Goal: Task Accomplishment & Management: Manage account settings

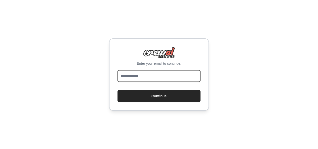
click at [155, 79] on input "email" at bounding box center [159, 76] width 83 height 12
click at [131, 79] on input "email" at bounding box center [159, 76] width 83 height 12
type input "**********"
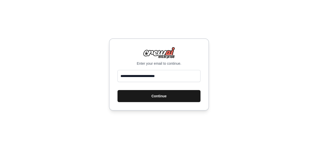
click at [176, 94] on button "Continue" at bounding box center [159, 96] width 83 height 12
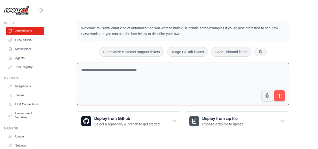
click at [109, 73] on textarea at bounding box center [183, 84] width 212 height 43
click at [280, 120] on div "Deploy from zip file Choose a zip file to upload." at bounding box center [237, 120] width 104 height 19
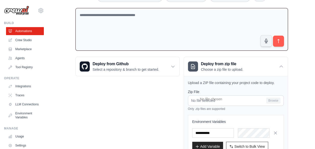
scroll to position [75, 0]
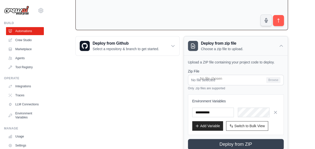
click at [281, 43] on icon at bounding box center [280, 45] width 5 height 5
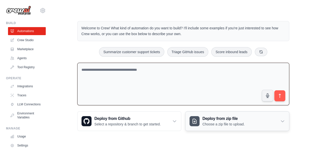
scroll to position [0, 0]
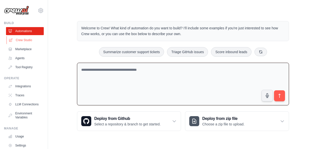
click at [19, 39] on link "Crew Studio" at bounding box center [26, 40] width 38 height 8
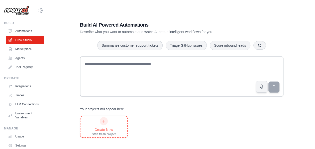
click at [104, 123] on div at bounding box center [104, 121] width 8 height 8
click at [25, 29] on link "Automations" at bounding box center [26, 31] width 38 height 8
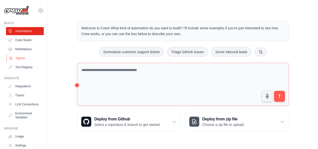
click at [20, 58] on link "Agents" at bounding box center [26, 58] width 38 height 8
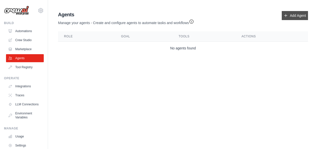
click at [294, 18] on link "Add Agent" at bounding box center [295, 15] width 26 height 9
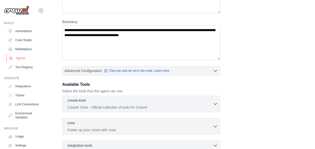
scroll to position [18, 0]
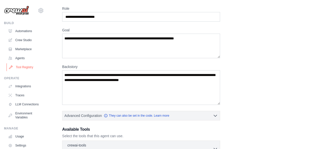
click at [22, 67] on link "Tool Registry" at bounding box center [26, 67] width 38 height 8
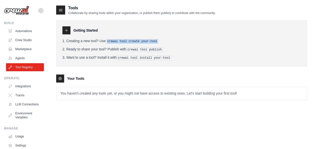
drag, startPoint x: 108, startPoint y: 40, endPoint x: 153, endPoint y: 39, distance: 45.3
click at [153, 39] on pre "crewai tool create your-tool" at bounding box center [132, 41] width 53 height 5
click at [68, 31] on icon at bounding box center [66, 30] width 4 height 4
click at [62, 9] on icon at bounding box center [60, 10] width 5 height 5
click at [74, 94] on p "You haven't created any tools yet, or you might not have access to existing one…" at bounding box center [181, 93] width 250 height 13
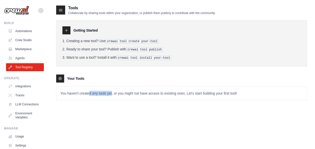
drag, startPoint x: 112, startPoint y: 93, endPoint x: 88, endPoint y: 92, distance: 23.3
click at [88, 92] on p "You haven't created any tools yet, or you might not have access to existing one…" at bounding box center [181, 93] width 250 height 13
drag, startPoint x: 88, startPoint y: 92, endPoint x: 182, endPoint y: 50, distance: 102.2
click at [182, 50] on li "Ready to share your tool? Publish with crewai tool publish" at bounding box center [181, 49] width 238 height 5
drag, startPoint x: 110, startPoint y: 40, endPoint x: 157, endPoint y: 36, distance: 47.2
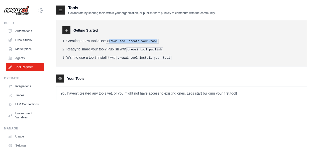
click at [157, 36] on div "Getting Started Creating a new tool? Use crewai tool create your-tool Ready to …" at bounding box center [181, 43] width 251 height 46
click at [110, 74] on div "Your Tools" at bounding box center [181, 78] width 251 height 8
click at [25, 69] on link "Tool Registry" at bounding box center [26, 67] width 38 height 8
click at [61, 10] on icon at bounding box center [60, 10] width 3 height 2
click at [67, 32] on icon at bounding box center [66, 30] width 4 height 4
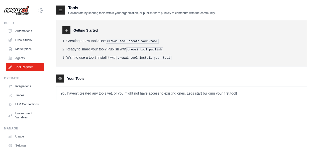
click at [18, 10] on img at bounding box center [16, 11] width 25 height 10
click at [40, 11] on icon at bounding box center [41, 11] width 2 height 2
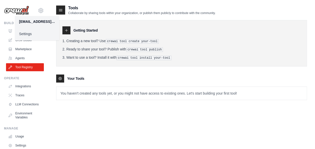
click at [27, 34] on link "Settings" at bounding box center [37, 33] width 44 height 9
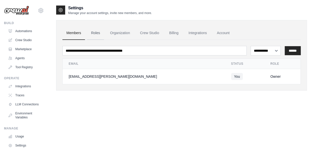
click at [95, 32] on link "Roles" at bounding box center [95, 33] width 17 height 14
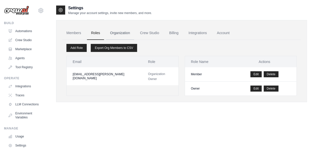
click at [122, 32] on link "Organization" at bounding box center [120, 33] width 28 height 14
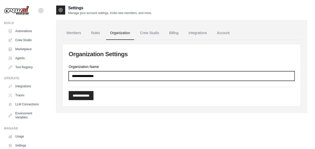
click at [110, 76] on input "Organization Name" at bounding box center [181, 76] width 225 height 10
type input "*"
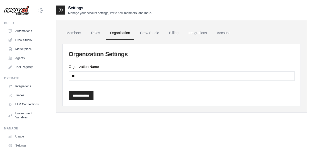
click at [76, 64] on label "Organization Name" at bounding box center [181, 66] width 225 height 5
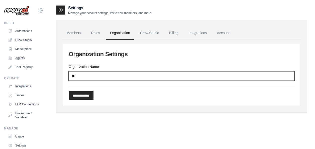
click at [76, 71] on input "**" at bounding box center [181, 76] width 225 height 10
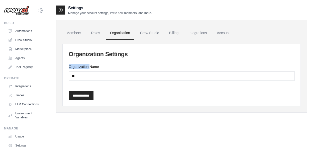
click at [76, 64] on label "Organization Name" at bounding box center [181, 66] width 225 height 5
click at [76, 71] on input "**" at bounding box center [181, 76] width 225 height 10
copy label "Organization"
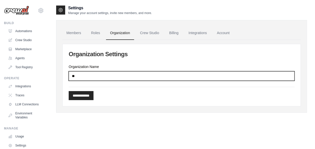
click at [95, 77] on input "**" at bounding box center [181, 76] width 225 height 10
paste input "**********"
type input "**********"
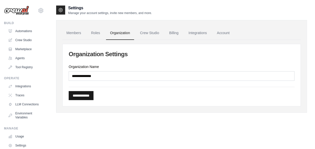
click at [92, 95] on input "**********" at bounding box center [81, 95] width 25 height 9
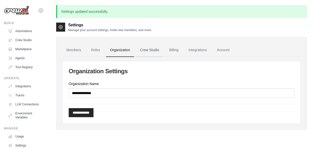
click at [153, 48] on link "Crew Studio" at bounding box center [149, 50] width 27 height 14
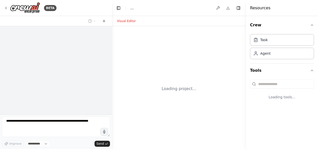
select select "****"
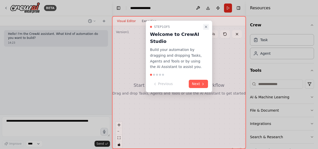
click at [205, 27] on icon "Close walkthrough" at bounding box center [206, 27] width 4 height 4
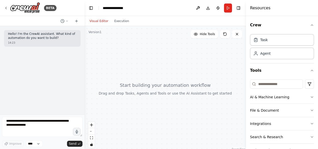
drag, startPoint x: 112, startPoint y: 49, endPoint x: 85, endPoint y: 61, distance: 29.7
click at [85, 61] on div "**********" at bounding box center [159, 74] width 318 height 149
click at [77, 21] on icon at bounding box center [77, 21] width 0 height 2
click at [276, 55] on div "Agent" at bounding box center [282, 53] width 64 height 12
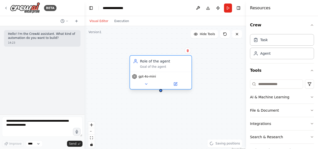
drag, startPoint x: 189, startPoint y: 72, endPoint x: 171, endPoint y: 66, distance: 19.5
click at [171, 66] on div "Goal of the agent" at bounding box center [164, 67] width 49 height 4
click at [147, 84] on icon at bounding box center [146, 83] width 2 height 1
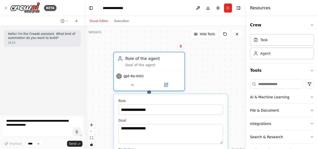
scroll to position [15, 0]
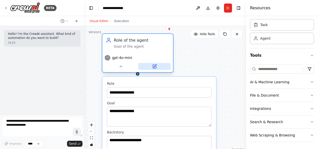
drag, startPoint x: 169, startPoint y: 83, endPoint x: 157, endPoint y: 64, distance: 22.6
click at [157, 64] on button at bounding box center [154, 66] width 33 height 7
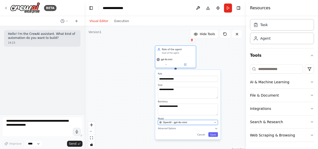
click at [191, 123] on div "OpenAI - gpt-4o-mini" at bounding box center [185, 121] width 53 height 3
click at [203, 123] on div "OpenAI - gpt-4o-mini" at bounding box center [185, 121] width 53 height 3
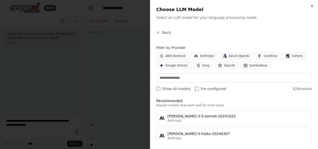
scroll to position [0, 0]
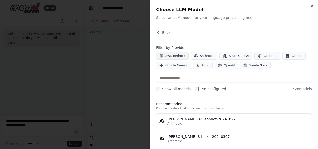
click at [172, 55] on span "AWS Bedrock" at bounding box center [176, 56] width 20 height 4
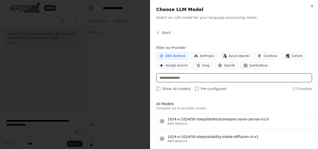
click at [176, 78] on input "text" at bounding box center [234, 77] width 156 height 9
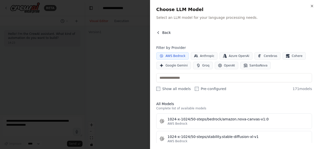
click at [160, 33] on icon "button" at bounding box center [158, 33] width 4 height 4
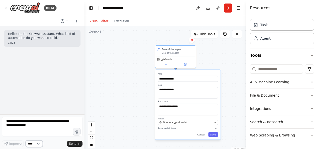
click at [35, 144] on select "****" at bounding box center [34, 143] width 17 height 7
click at [115, 79] on div "**********" at bounding box center [166, 88] width 162 height 125
click at [66, 20] on icon at bounding box center [67, 21] width 3 height 3
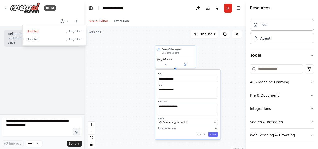
click at [106, 57] on div "**********" at bounding box center [166, 88] width 162 height 125
click at [6, 8] on div at bounding box center [42, 74] width 85 height 149
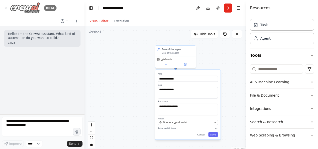
click at [6, 10] on icon at bounding box center [6, 8] width 4 height 4
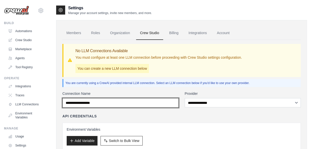
click at [111, 100] on input "Connection Name" at bounding box center [120, 103] width 116 height 10
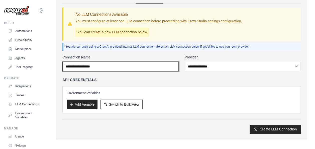
scroll to position [40, 0]
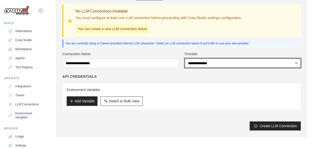
click at [216, 63] on select "**********" at bounding box center [242, 62] width 116 height 9
select select "******"
click at [184, 58] on select "**********" at bounding box center [242, 62] width 116 height 9
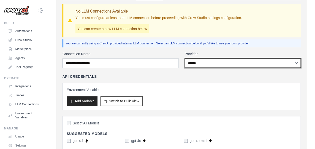
click at [209, 63] on select "**********" at bounding box center [242, 62] width 116 height 9
select select
click at [184, 58] on select "**********" at bounding box center [242, 62] width 116 height 9
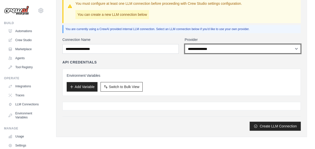
scroll to position [0, 0]
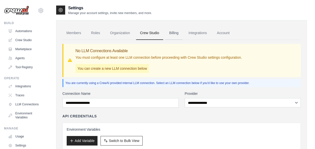
click at [172, 33] on link "Billing" at bounding box center [173, 33] width 17 height 14
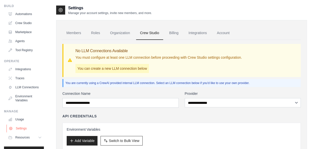
scroll to position [31, 0]
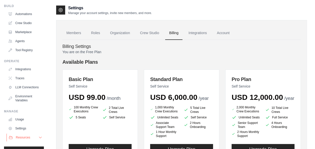
scroll to position [31, 0]
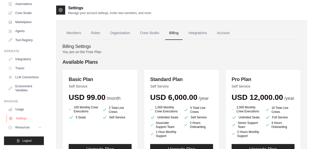
click at [18, 118] on link "Settings" at bounding box center [26, 118] width 38 height 8
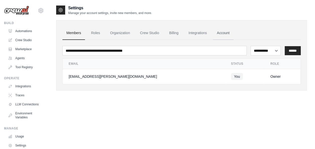
click at [221, 34] on link "Account" at bounding box center [222, 33] width 21 height 14
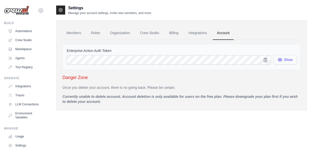
click at [282, 60] on button "Show" at bounding box center [285, 60] width 24 height 10
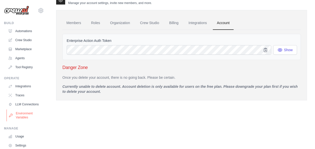
scroll to position [31, 0]
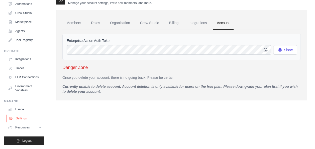
click at [20, 118] on link "Settings" at bounding box center [26, 118] width 38 height 8
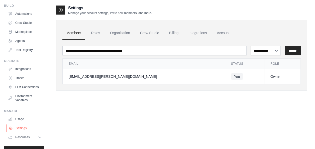
scroll to position [31, 0]
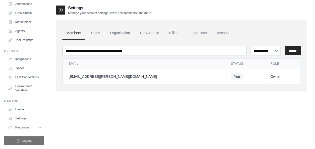
click at [27, 141] on span "Logout" at bounding box center [26, 140] width 9 height 4
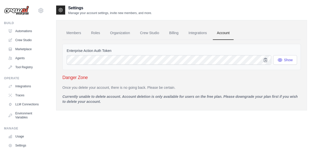
scroll to position [10, 0]
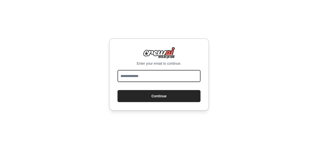
click at [170, 77] on input "email" at bounding box center [159, 76] width 83 height 12
type input "**********"
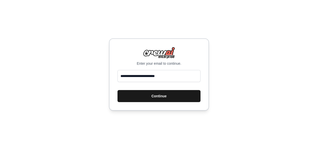
click at [172, 101] on button "Continue" at bounding box center [159, 96] width 83 height 12
